Goal: Book appointment/travel/reservation

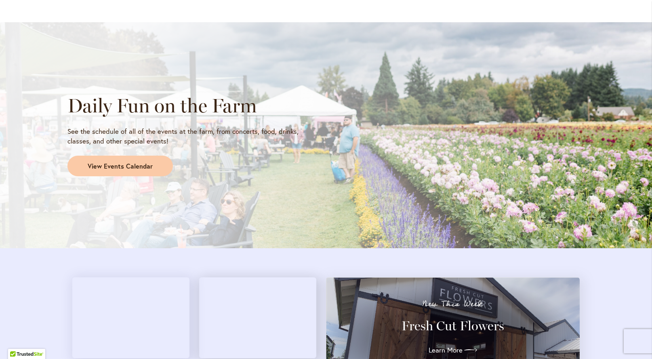
scroll to position [646, 0]
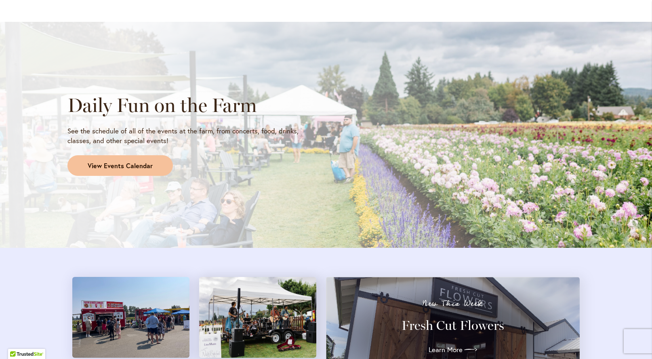
click at [124, 162] on span "View Events Calendar" at bounding box center [120, 165] width 65 height 9
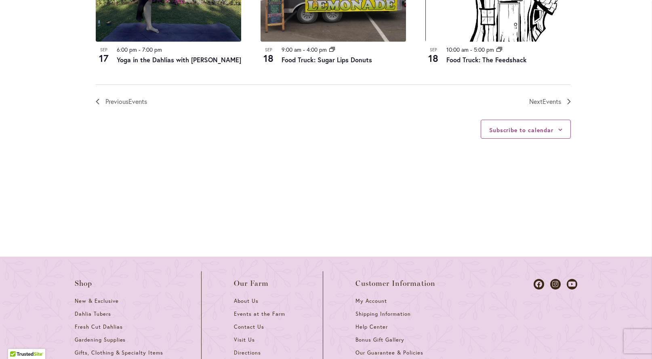
scroll to position [1043, 0]
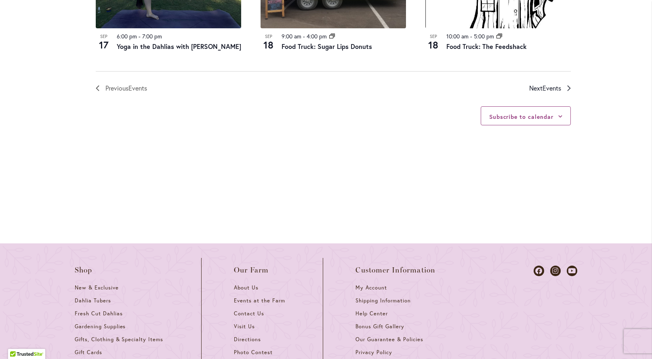
click at [548, 84] on span "Events" at bounding box center [552, 88] width 19 height 8
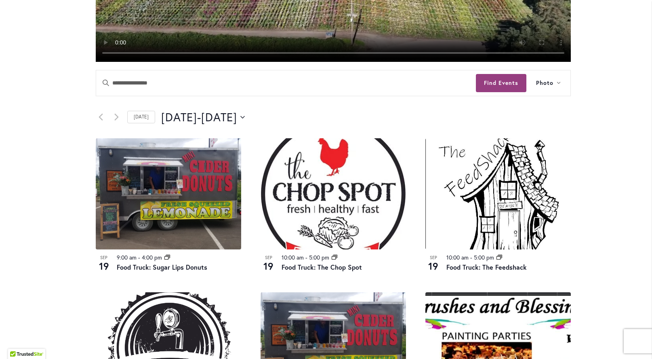
scroll to position [317, 0]
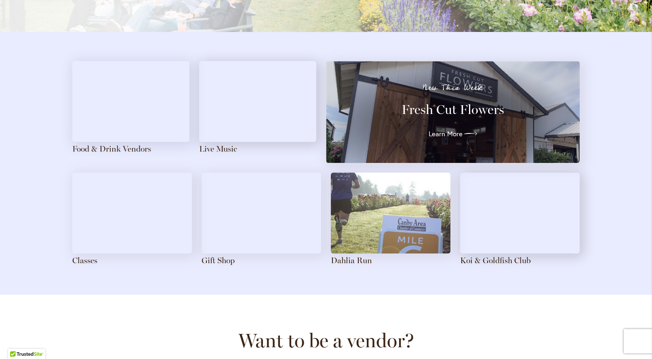
scroll to position [856, 0]
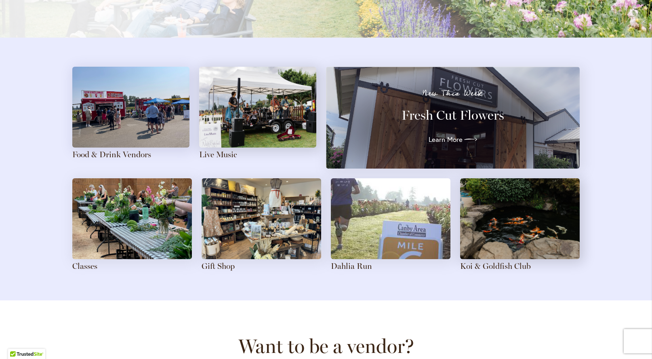
click at [262, 116] on img at bounding box center [257, 107] width 117 height 81
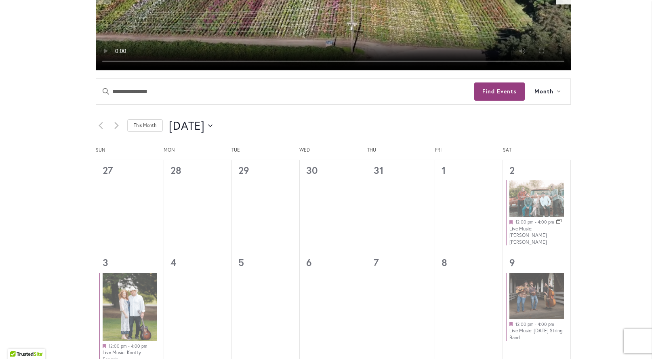
scroll to position [342, 0]
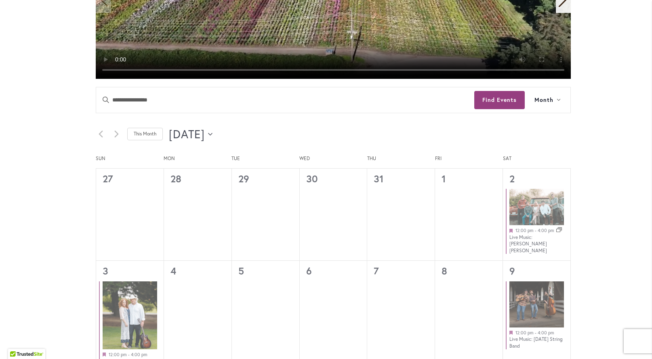
click at [213, 131] on button "8/1/2025 August 2025" at bounding box center [191, 134] width 44 height 16
click at [552, 99] on span "Month" at bounding box center [544, 99] width 19 height 9
click at [399, 128] on div "8/1/2025 August 2025 Select date. ********" at bounding box center [370, 134] width 402 height 16
click at [116, 132] on icon "Next month" at bounding box center [116, 134] width 4 height 7
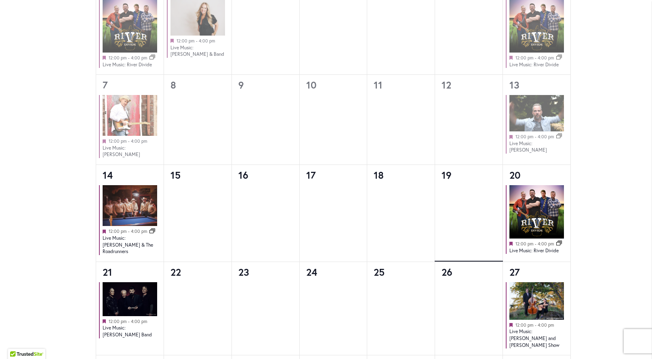
scroll to position [563, 0]
